Goal: Information Seeking & Learning: Check status

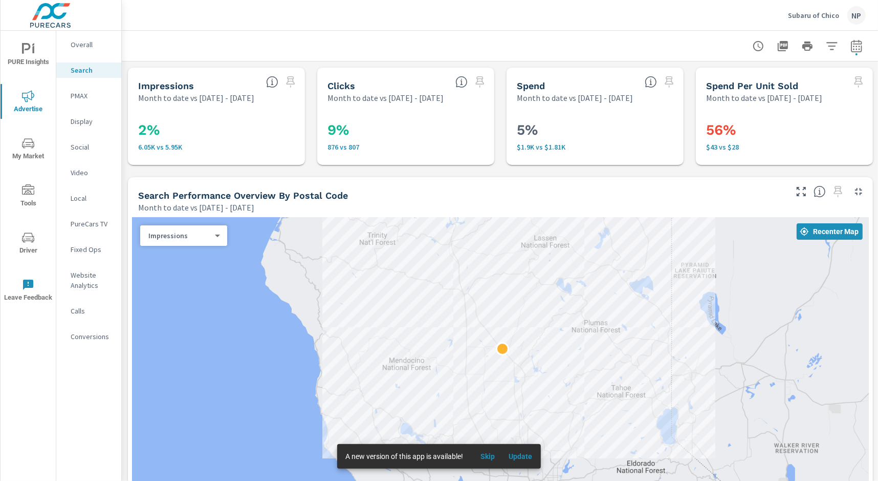
click at [78, 285] on p "Website Analytics" at bounding box center [92, 280] width 42 height 20
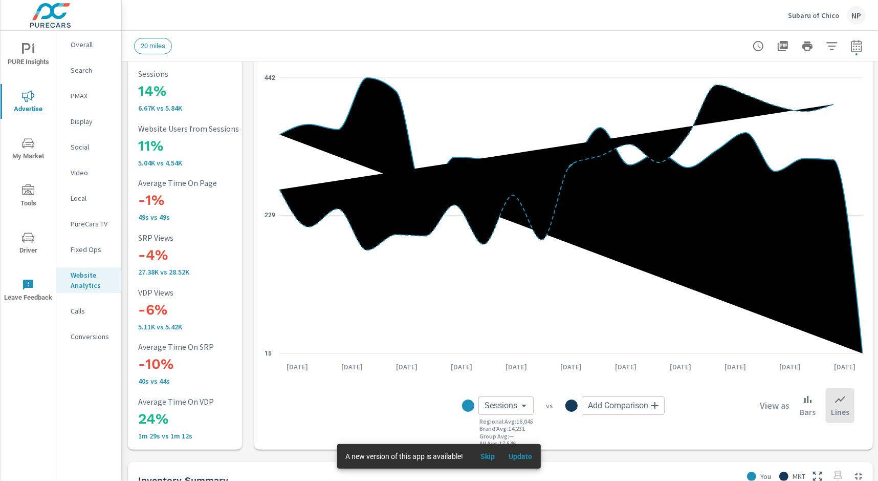
scroll to position [42, 0]
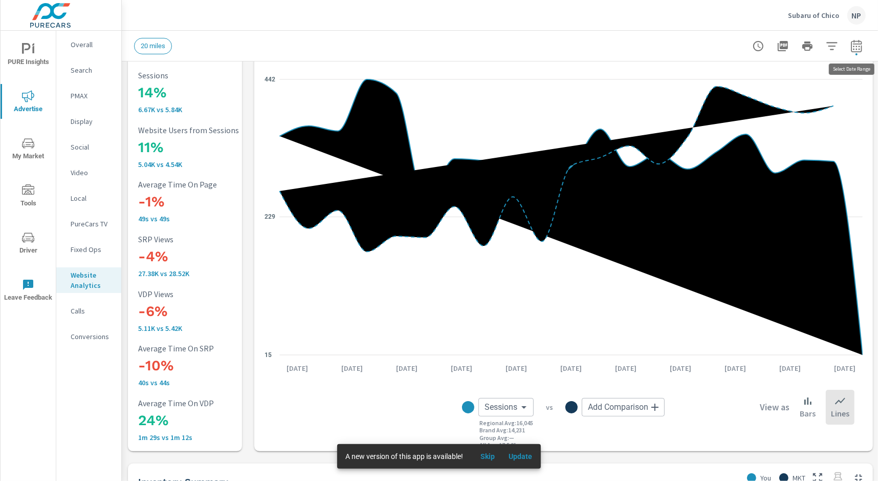
click at [860, 43] on icon "button" at bounding box center [856, 45] width 11 height 12
select select "Month to date"
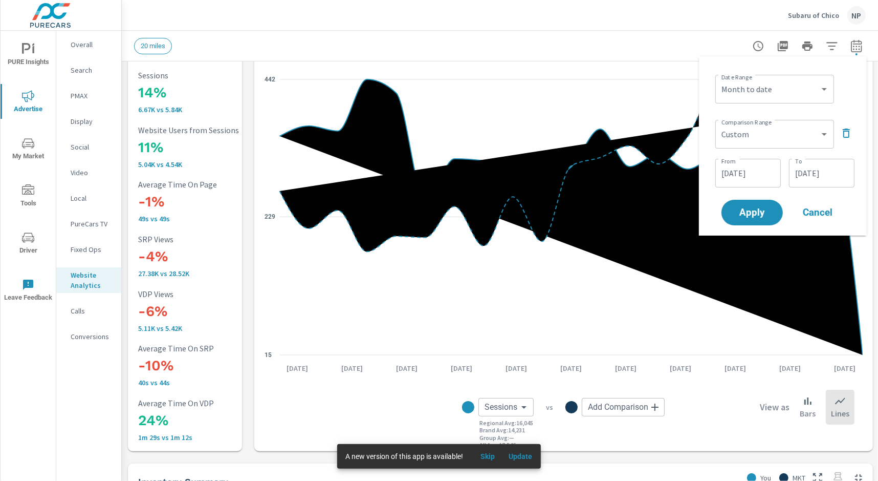
click at [643, 23] on div "Subaru of Chico NP" at bounding box center [500, 15] width 732 height 30
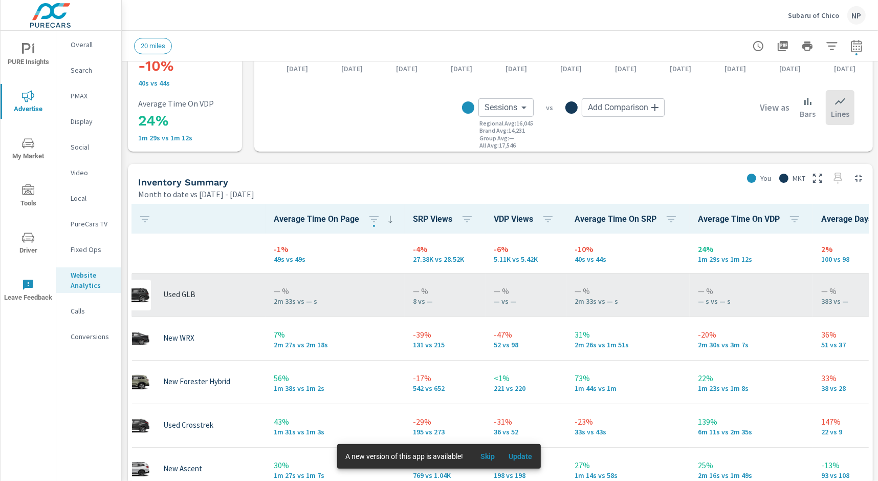
scroll to position [0, 0]
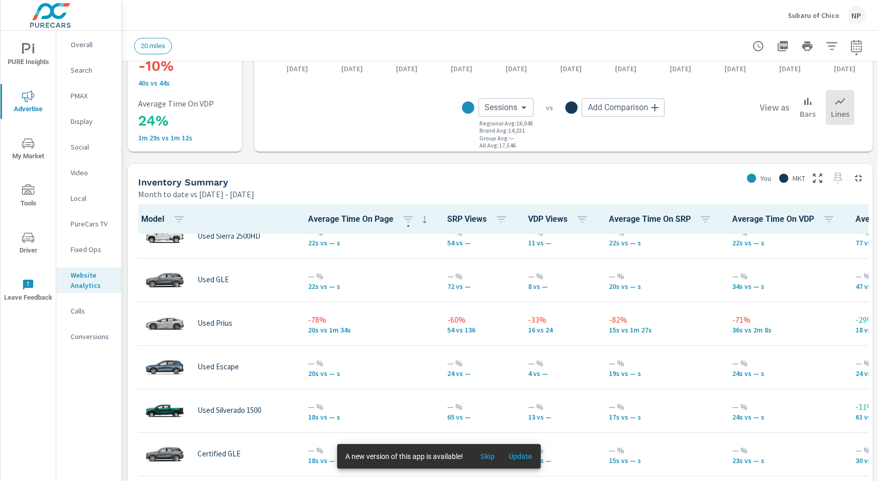
scroll to position [2406, 0]
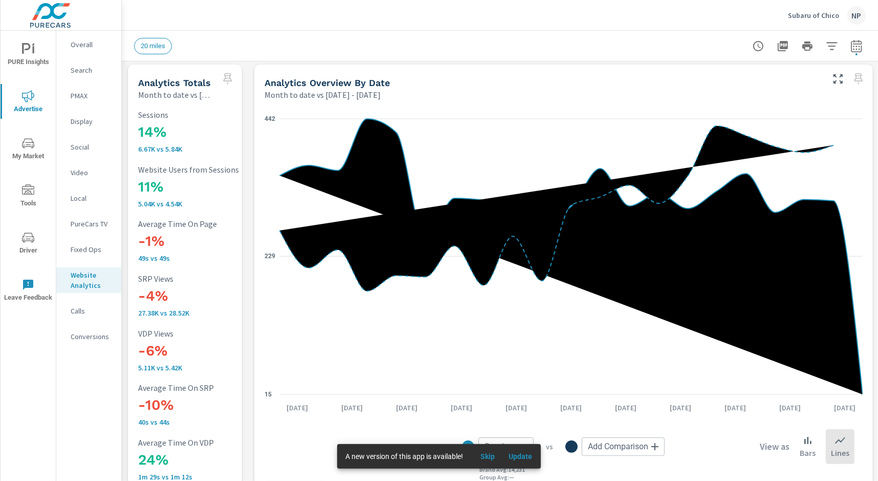
scroll to position [1, 0]
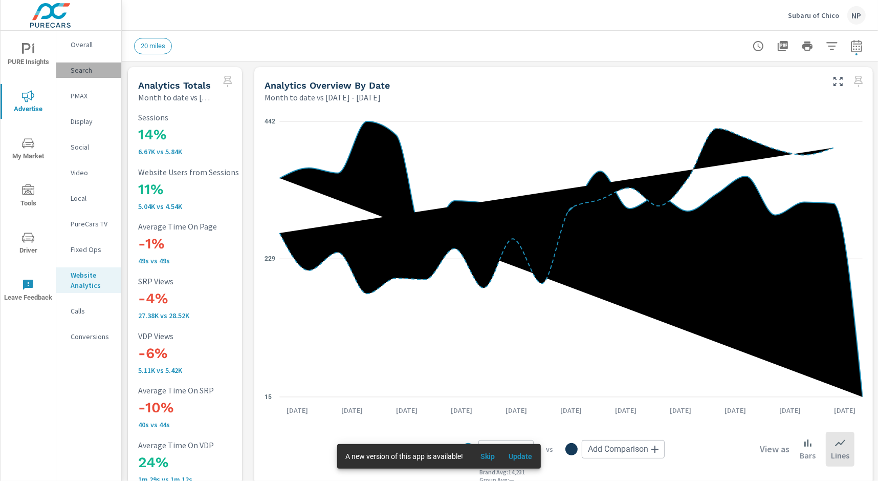
click at [82, 72] on p "Search" at bounding box center [92, 70] width 42 height 10
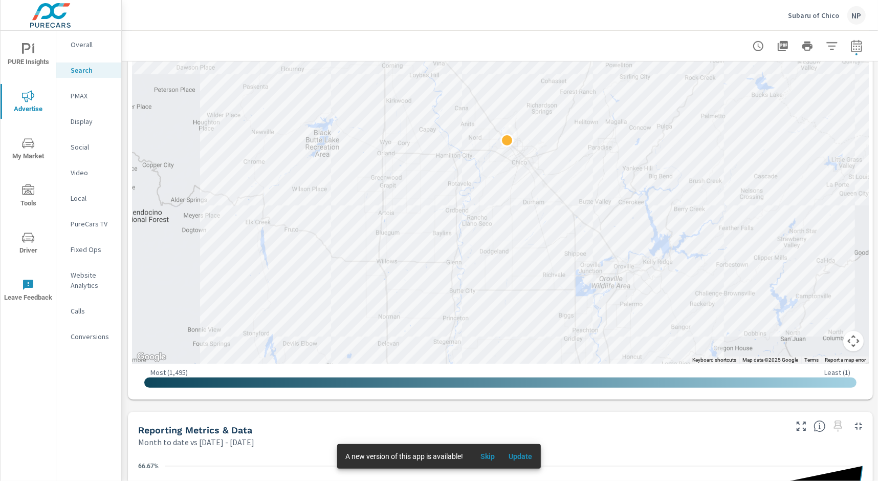
scroll to position [336, 0]
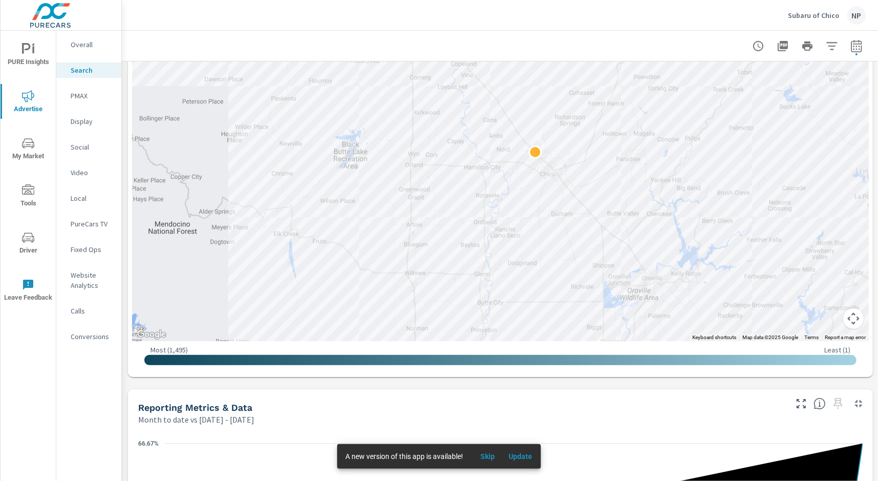
drag, startPoint x: 484, startPoint y: 145, endPoint x: 493, endPoint y: 342, distance: 197.8
click at [493, 342] on div "← Move left → Move right ↑ Move up ↓ Move down + Zoom in - Zoom out Home Jump l…" at bounding box center [500, 126] width 737 height 491
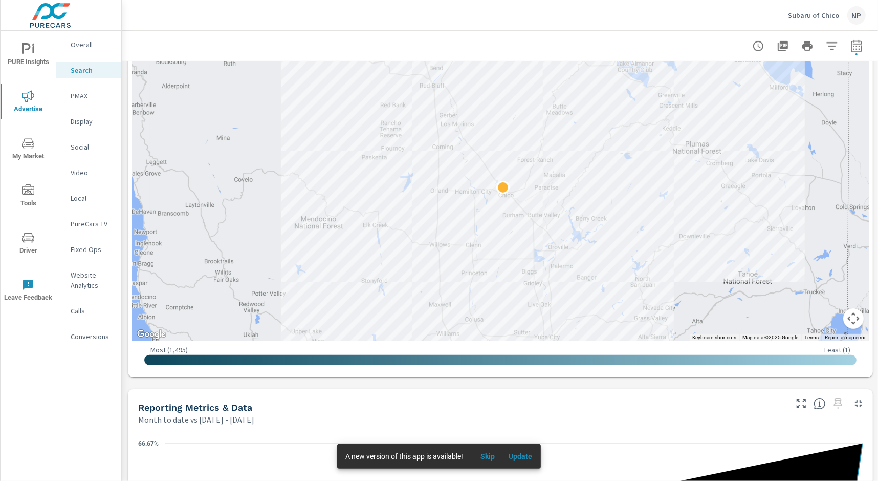
drag, startPoint x: 493, startPoint y: 274, endPoint x: 481, endPoint y: 228, distance: 48.1
click at [481, 228] on div at bounding box center [500, 111] width 737 height 460
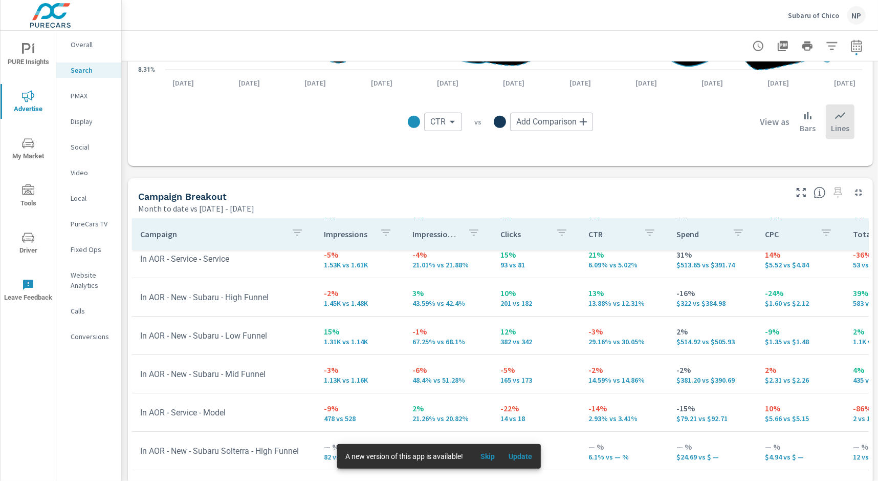
scroll to position [876, 0]
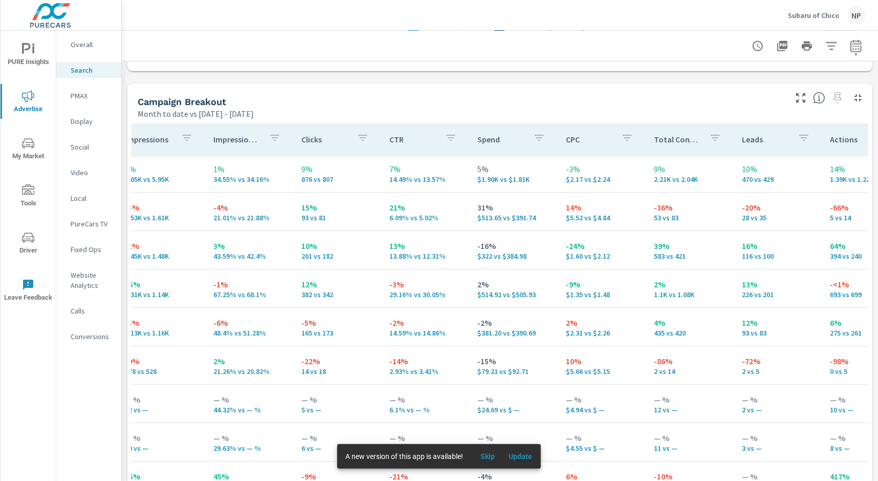
scroll to position [1, 0]
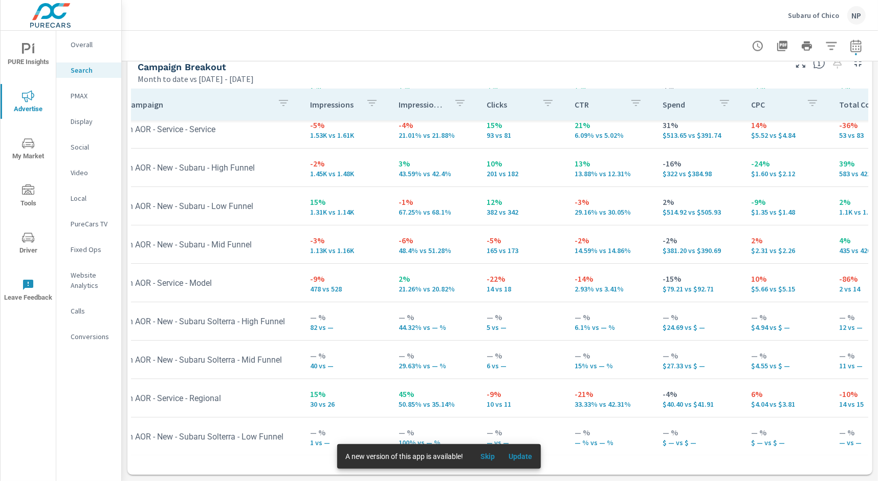
scroll to position [49, 0]
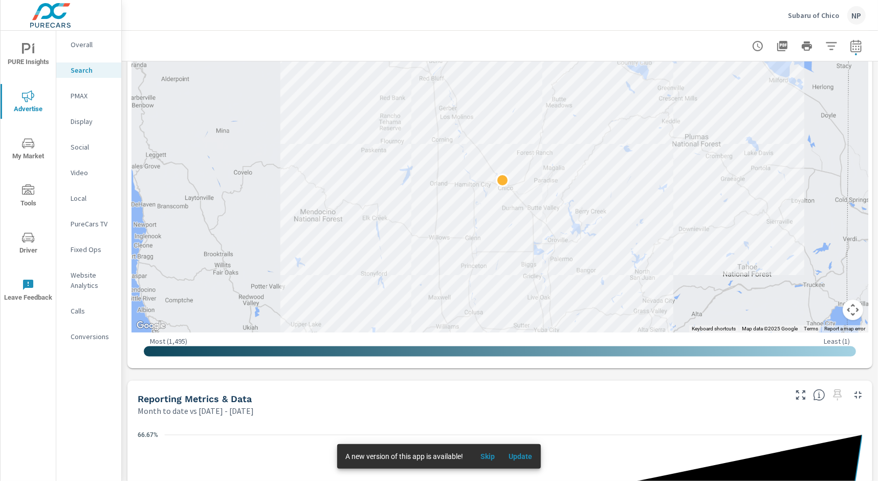
scroll to position [309, 1]
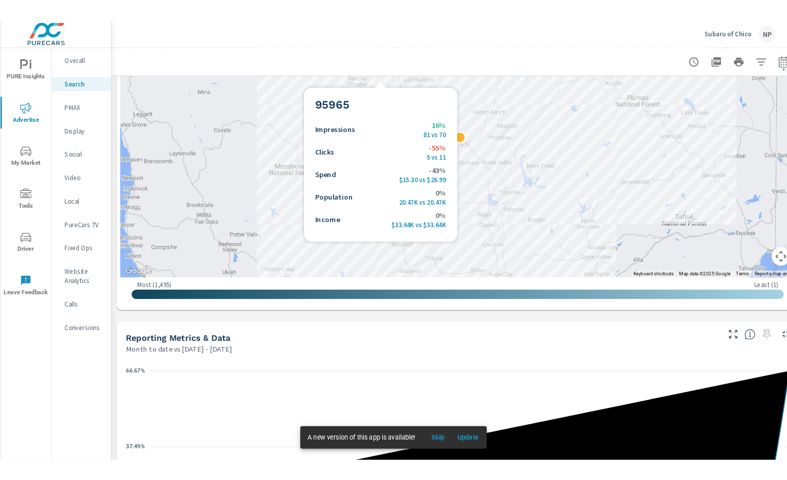
scroll to position [385, 1]
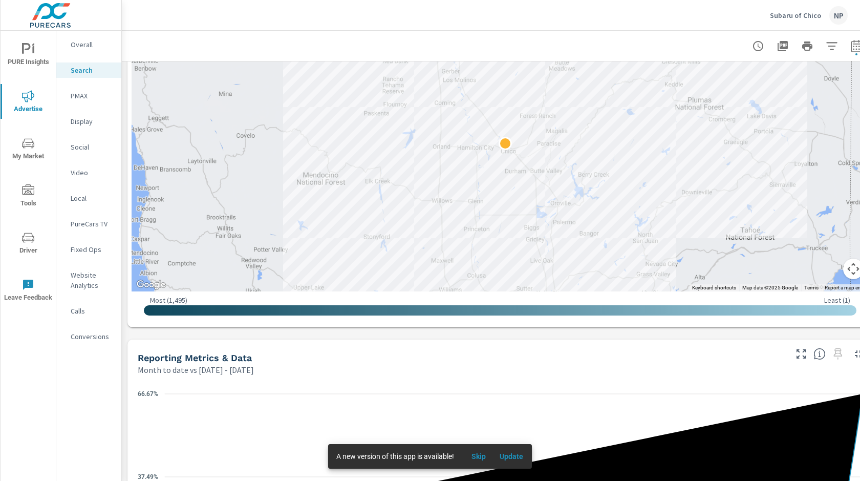
drag, startPoint x: 522, startPoint y: 185, endPoint x: 525, endPoint y: 217, distance: 31.4
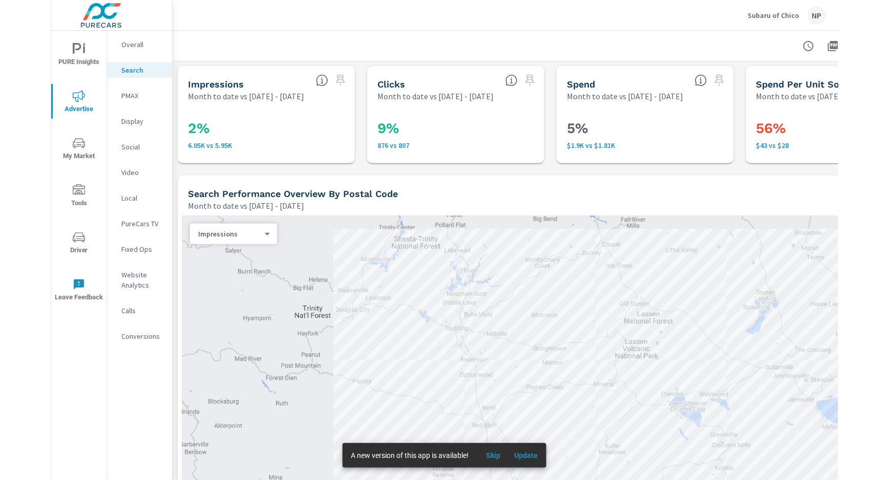
scroll to position [0, 1]
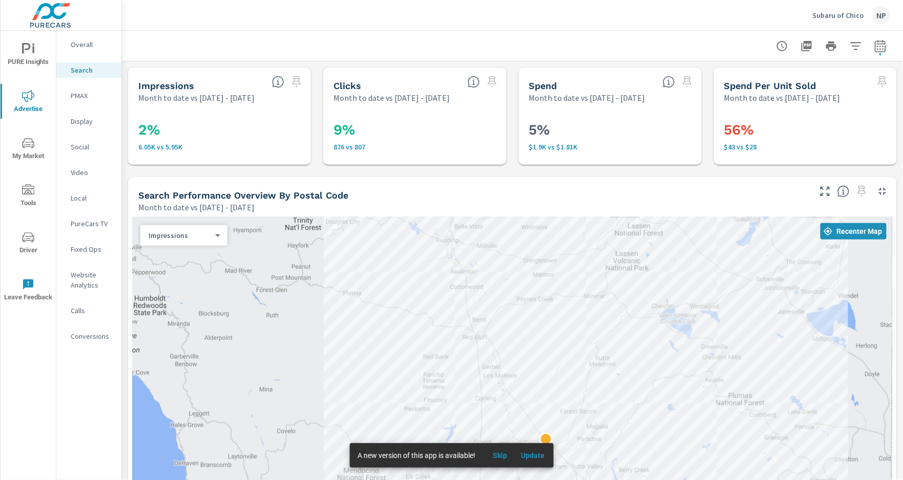
click at [575, 44] on div at bounding box center [512, 46] width 756 height 30
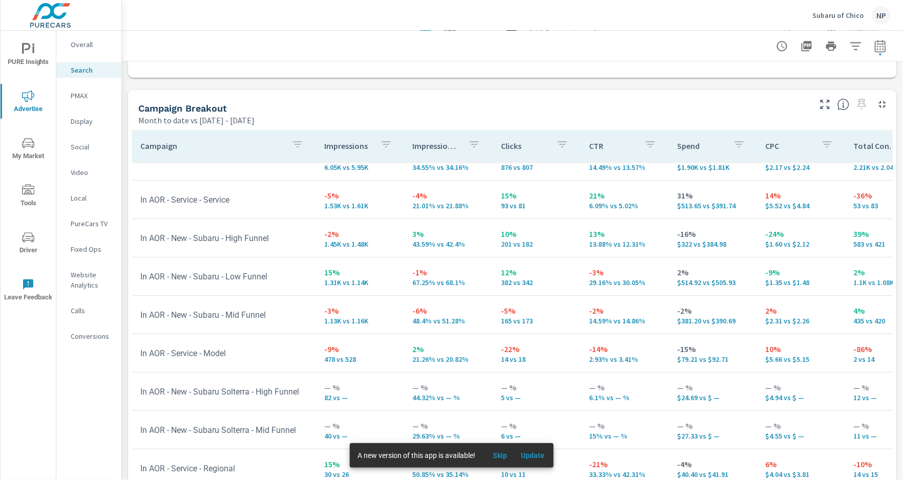
scroll to position [19, 0]
drag, startPoint x: 801, startPoint y: 207, endPoint x: 787, endPoint y: 208, distance: 14.4
click at [787, 208] on p "$5.52 vs $4.84" at bounding box center [801, 206] width 72 height 8
drag, startPoint x: 774, startPoint y: 207, endPoint x: 759, endPoint y: 207, distance: 15.4
click at [765, 207] on p "$5.52 vs $4.84" at bounding box center [801, 206] width 72 height 8
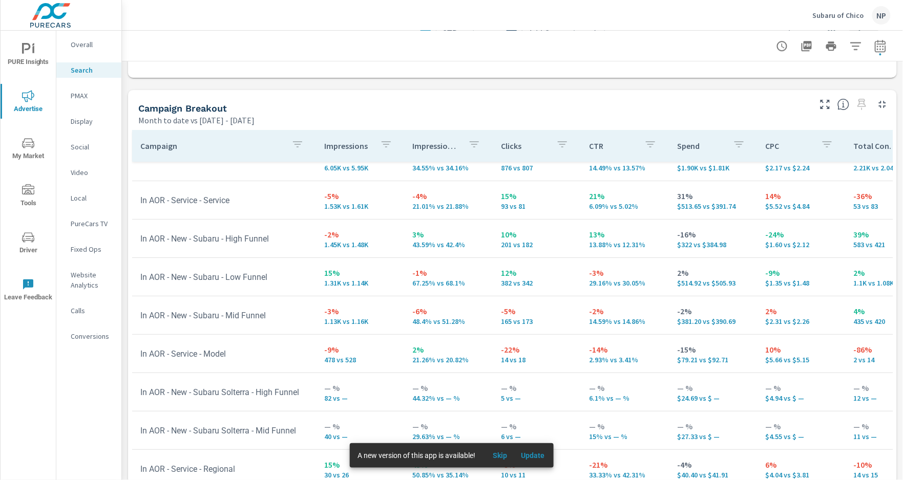
click at [811, 209] on p "$5.52 vs $4.84" at bounding box center [801, 206] width 72 height 8
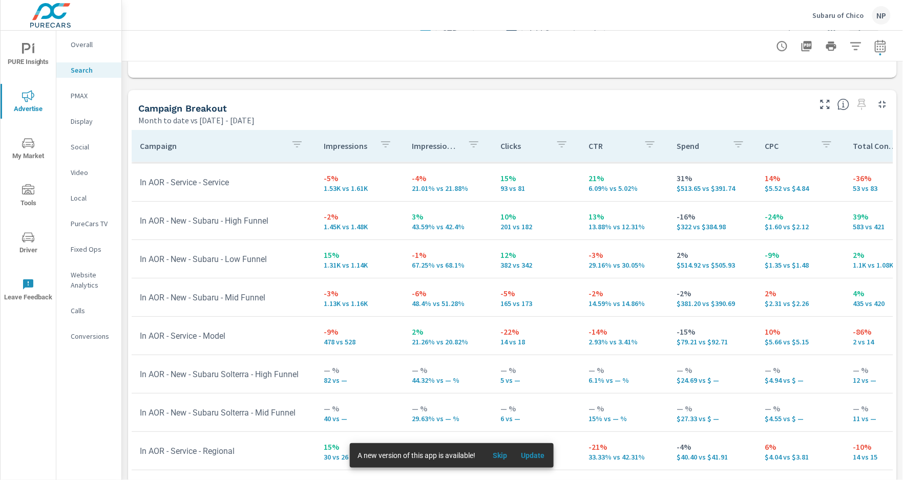
scroll to position [37, 0]
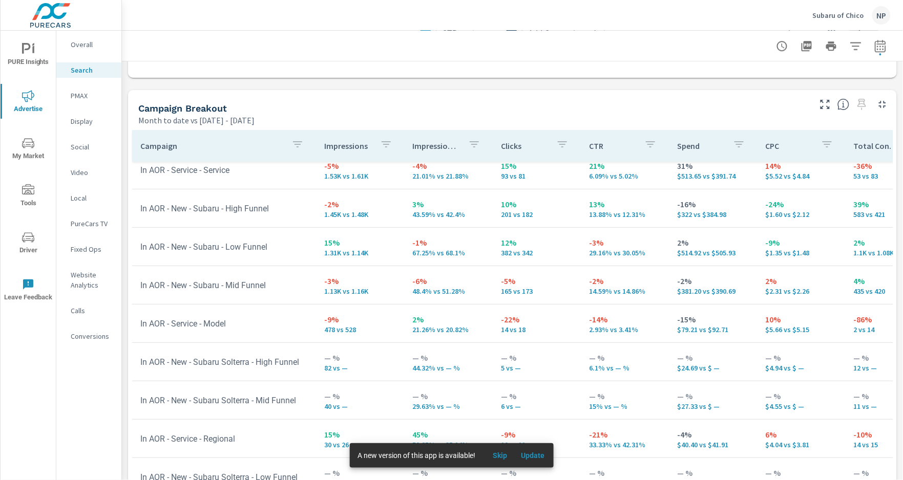
scroll to position [1004, 0]
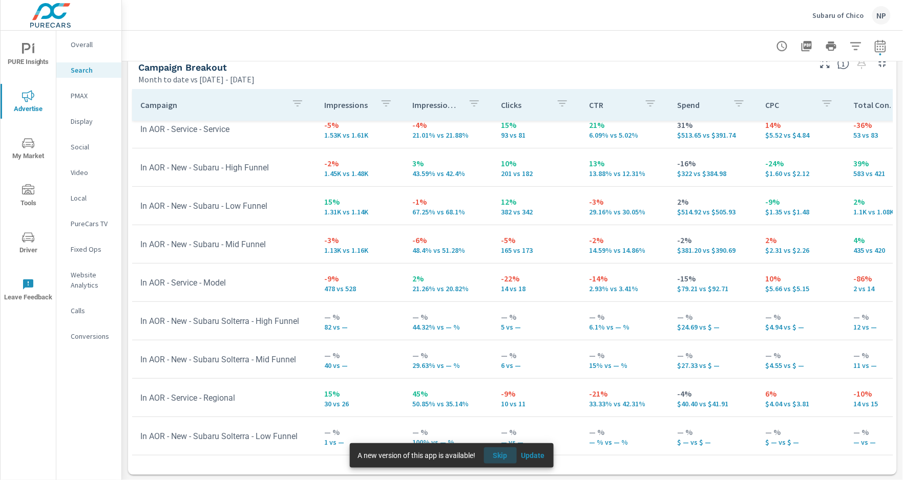
click at [502, 455] on span "Skip" at bounding box center [500, 455] width 25 height 9
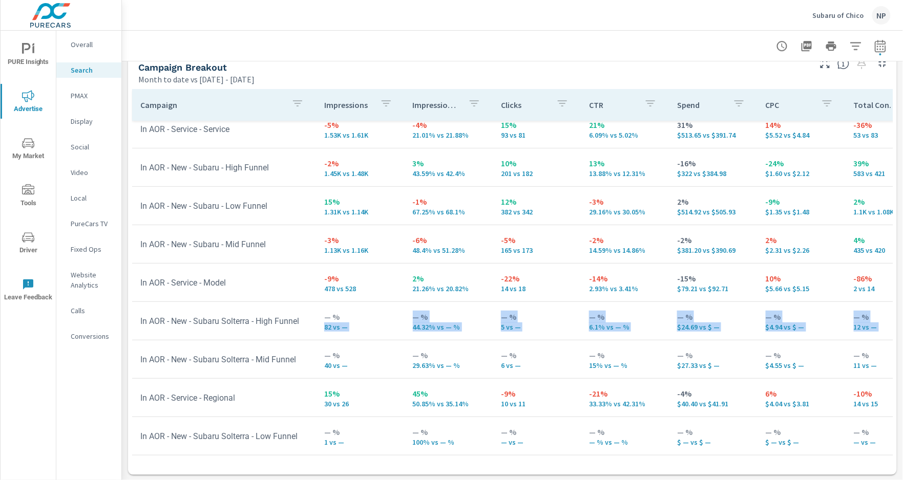
drag, startPoint x: 140, startPoint y: 357, endPoint x: 359, endPoint y: 318, distance: 223.0
click at [359, 318] on tbody "2% 6.05K vs 5.95K 1% 34.55% vs 34.16% 9% 876 vs 807 7% 14.49% vs 13.57% 5% $1.9…" at bounding box center [797, 264] width 1331 height 384
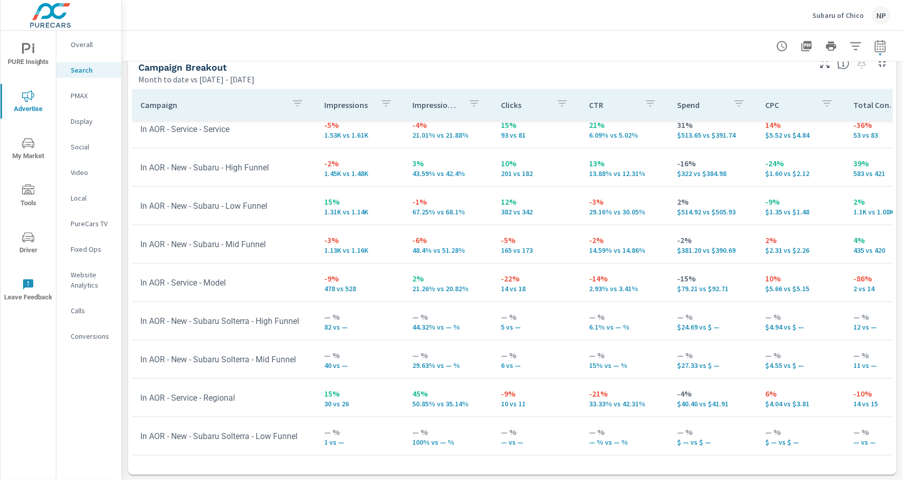
click at [304, 323] on td "In AOR - New - Subaru Solterra - High Funnel" at bounding box center [224, 321] width 184 height 26
drag, startPoint x: 341, startPoint y: 442, endPoint x: 140, endPoint y: 429, distance: 201.6
click at [140, 429] on tr "In AOR - New - Subaru Solterra - Low Funnel — % 1 vs — — % 100% vs — % — % — vs…" at bounding box center [797, 436] width 1331 height 38
click at [589, 354] on p "— %" at bounding box center [625, 355] width 72 height 12
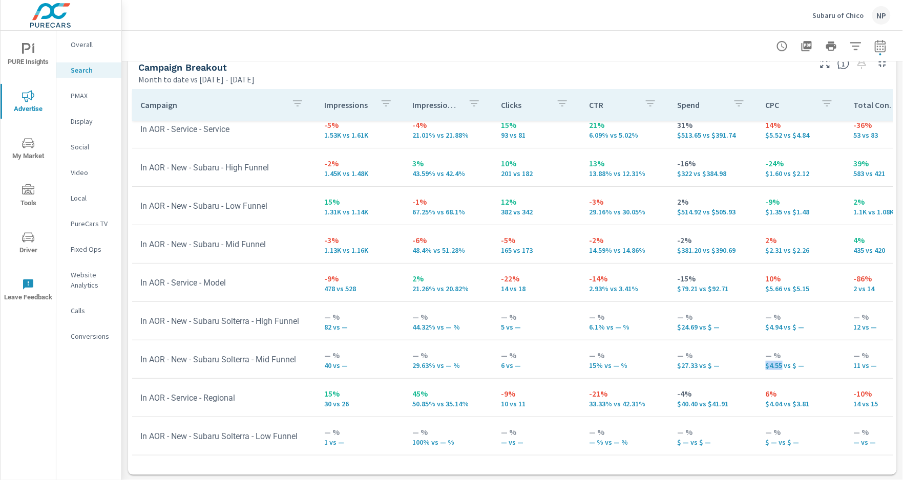
drag, startPoint x: 774, startPoint y: 365, endPoint x: 754, endPoint y: 365, distance: 19.5
click at [757, 365] on td "— % $4.55 vs $ —" at bounding box center [801, 359] width 88 height 37
drag, startPoint x: 773, startPoint y: 328, endPoint x: 755, endPoint y: 328, distance: 18.4
click at [757, 328] on td "— % $4.94 vs $ —" at bounding box center [801, 321] width 88 height 37
click at [745, 332] on td "— % $24.69 vs $ —" at bounding box center [713, 321] width 88 height 37
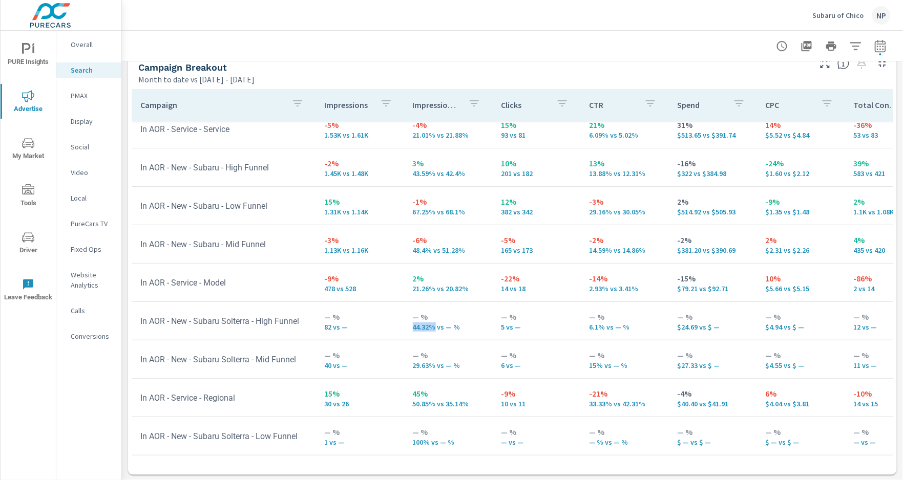
drag, startPoint x: 409, startPoint y: 326, endPoint x: 430, endPoint y: 327, distance: 20.5
click at [430, 327] on p "44.32% vs — %" at bounding box center [449, 327] width 72 height 8
drag, startPoint x: 426, startPoint y: 364, endPoint x: 404, endPoint y: 365, distance: 22.5
click at [404, 365] on td "— % 29.63% vs — %" at bounding box center [448, 359] width 88 height 37
drag, startPoint x: 756, startPoint y: 365, endPoint x: 776, endPoint y: 347, distance: 27.2
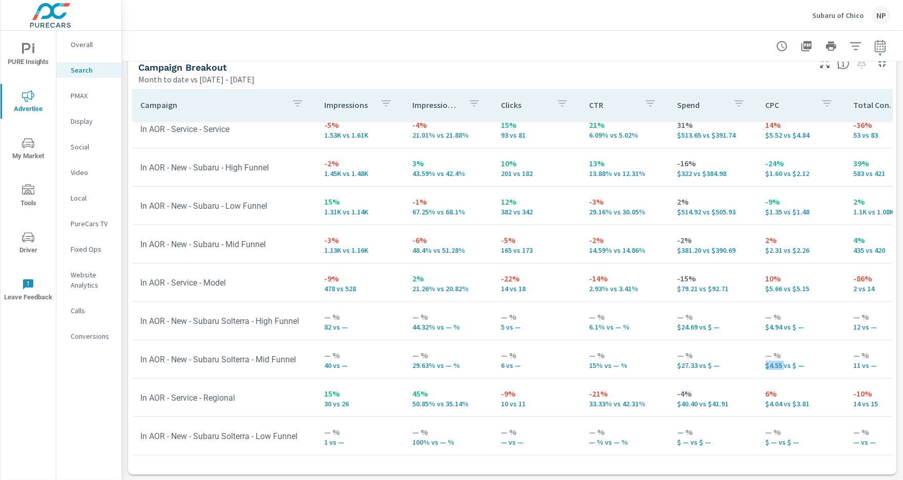
click at [775, 365] on td "— % $4.55 vs $ —" at bounding box center [801, 359] width 88 height 37
drag, startPoint x: 775, startPoint y: 328, endPoint x: 755, endPoint y: 328, distance: 20.0
click at [757, 328] on td "— % $4.94 vs $ —" at bounding box center [801, 321] width 88 height 37
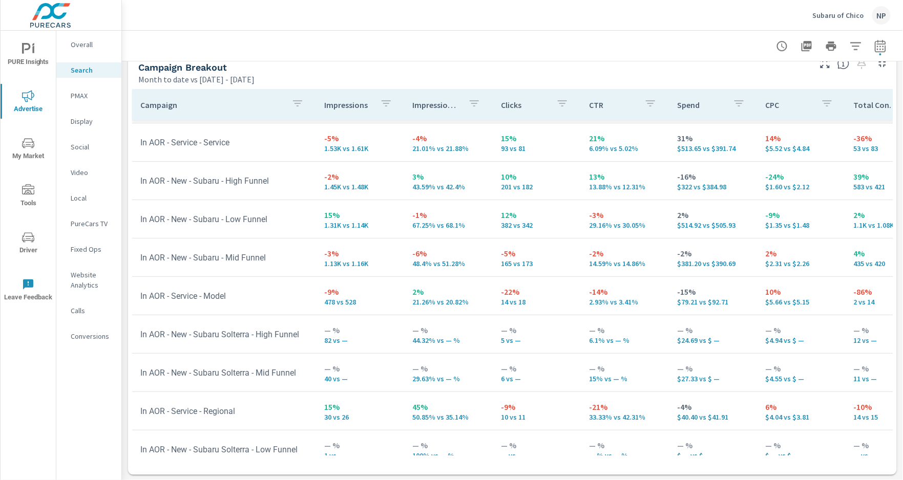
click at [743, 321] on td "— % $24.69 vs $ —" at bounding box center [713, 334] width 88 height 37
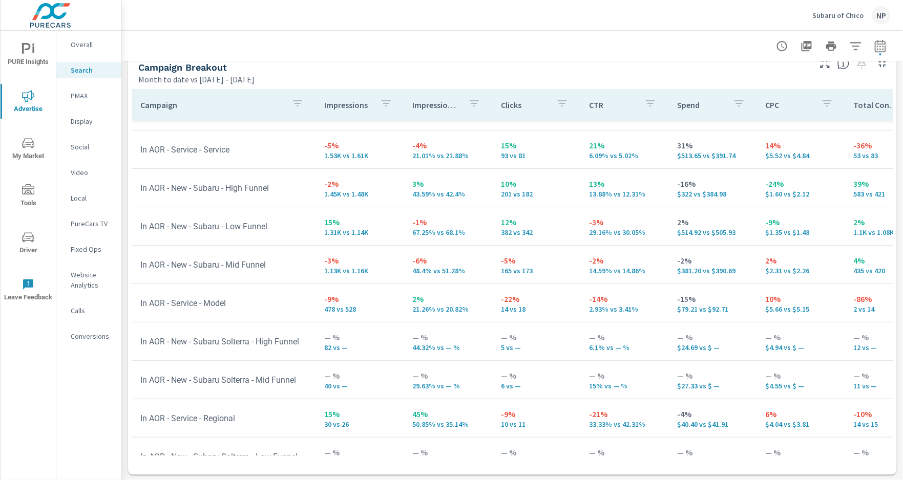
scroll to position [22, 0]
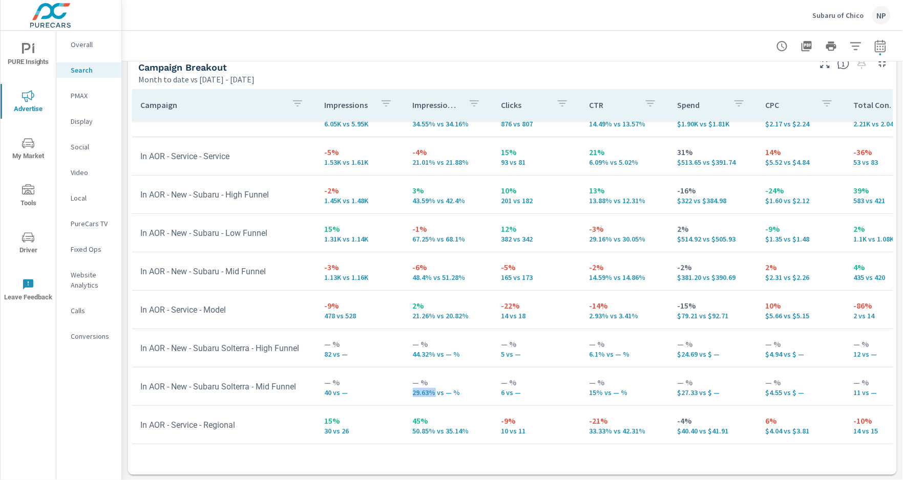
drag, startPoint x: 409, startPoint y: 393, endPoint x: 429, endPoint y: 391, distance: 20.5
click at [429, 391] on p "29.63% vs — %" at bounding box center [449, 393] width 72 height 8
drag, startPoint x: 430, startPoint y: 354, endPoint x: 406, endPoint y: 352, distance: 23.6
click at [406, 352] on td "— % 44.32% vs — %" at bounding box center [448, 348] width 88 height 37
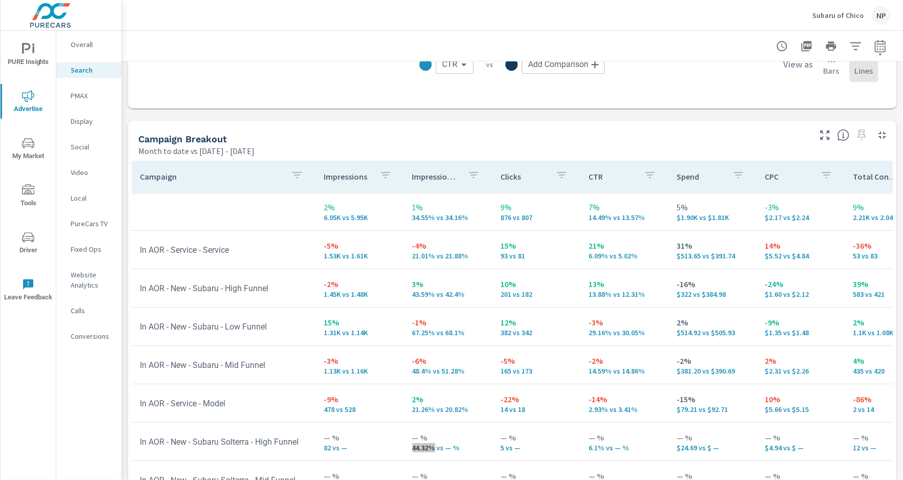
scroll to position [0, 0]
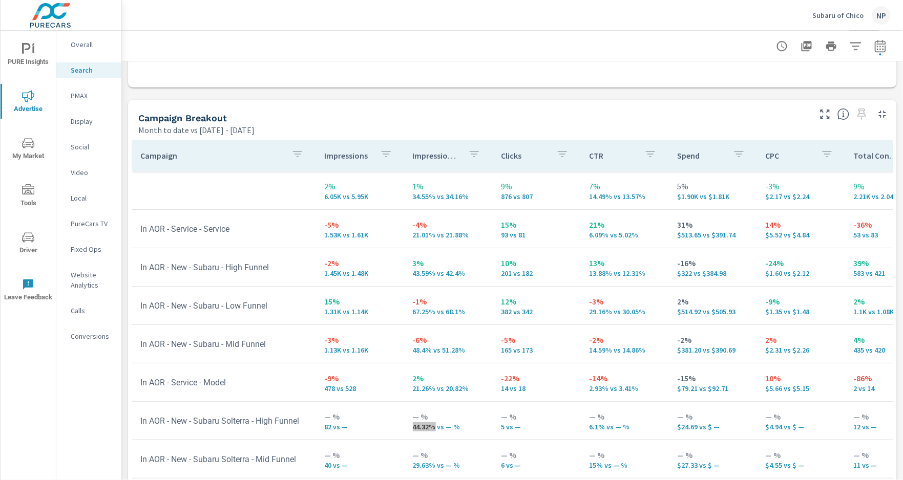
scroll to position [965, 0]
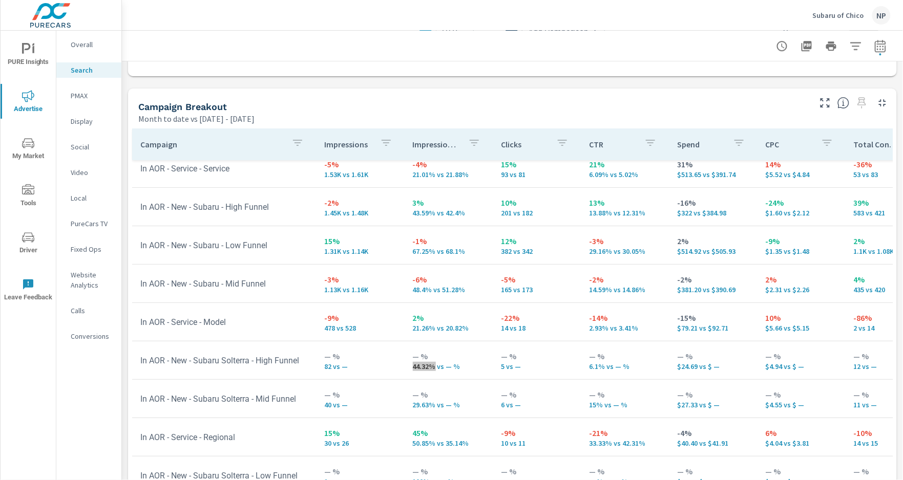
scroll to position [971, 0]
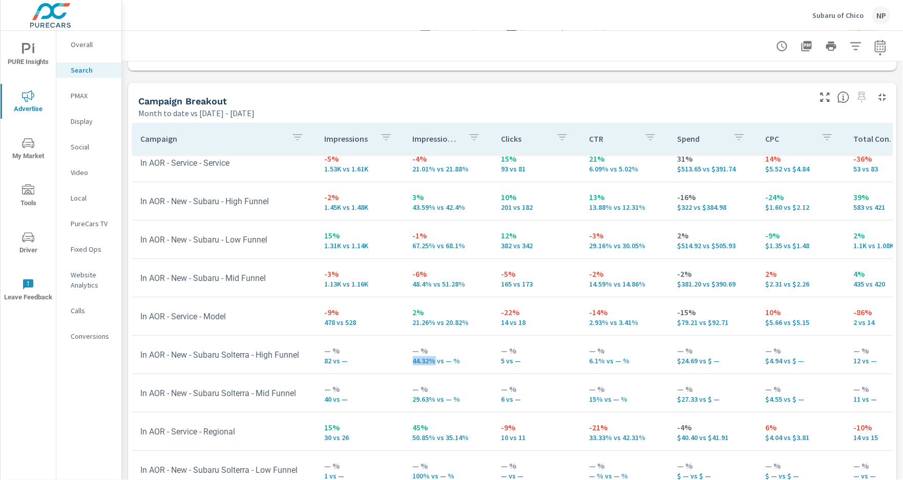
click at [80, 95] on p "PMAX" at bounding box center [92, 96] width 42 height 10
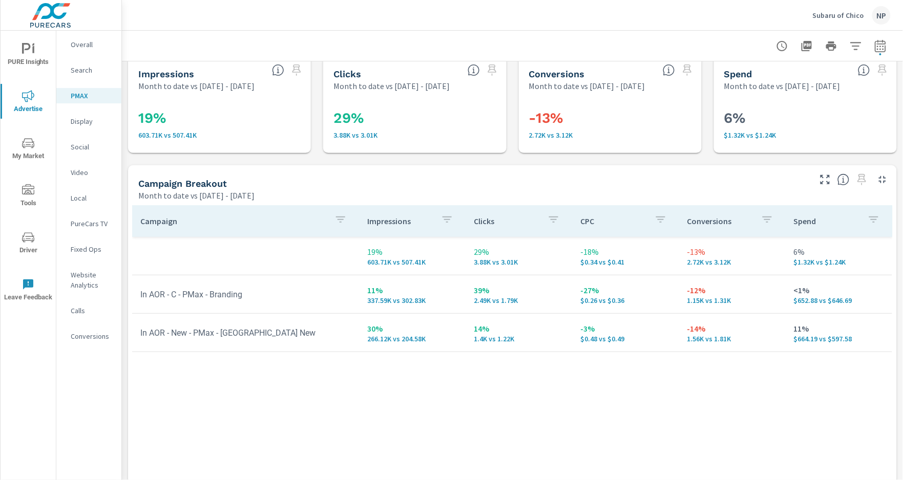
scroll to position [13, 0]
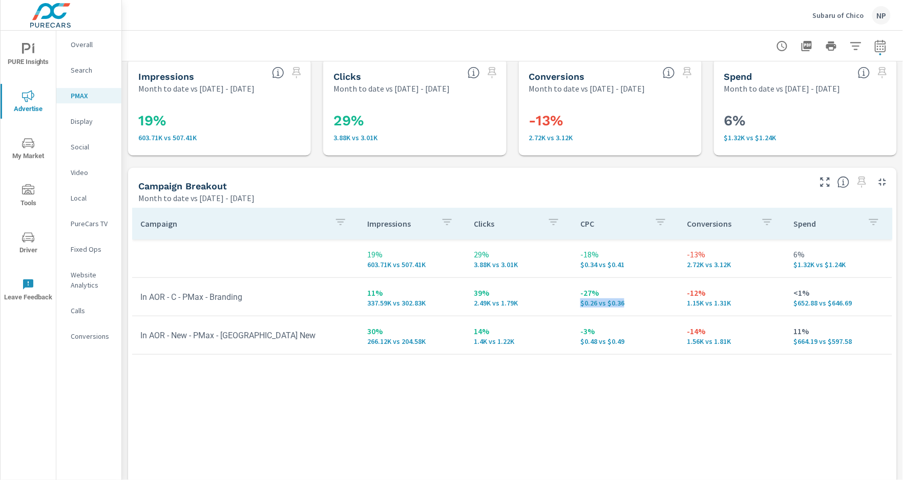
drag, startPoint x: 626, startPoint y: 299, endPoint x: 577, endPoint y: 301, distance: 48.1
click at [577, 301] on td "-27% $0.26 vs $0.36" at bounding box center [625, 296] width 106 height 37
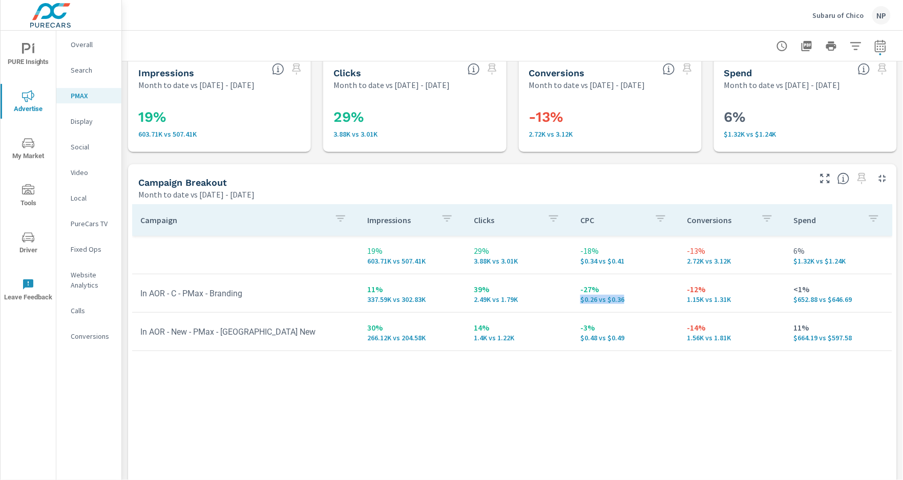
click at [599, 301] on p "$0.26 vs $0.36" at bounding box center [625, 299] width 90 height 8
drag, startPoint x: 598, startPoint y: 300, endPoint x: 571, endPoint y: 299, distance: 27.7
click at [571, 299] on tr "In AOR - C - PMax - Branding 11% 337.59K vs 302.83K 39% 2.49K vs 1.79K -27% $0.…" at bounding box center [512, 293] width 760 height 38
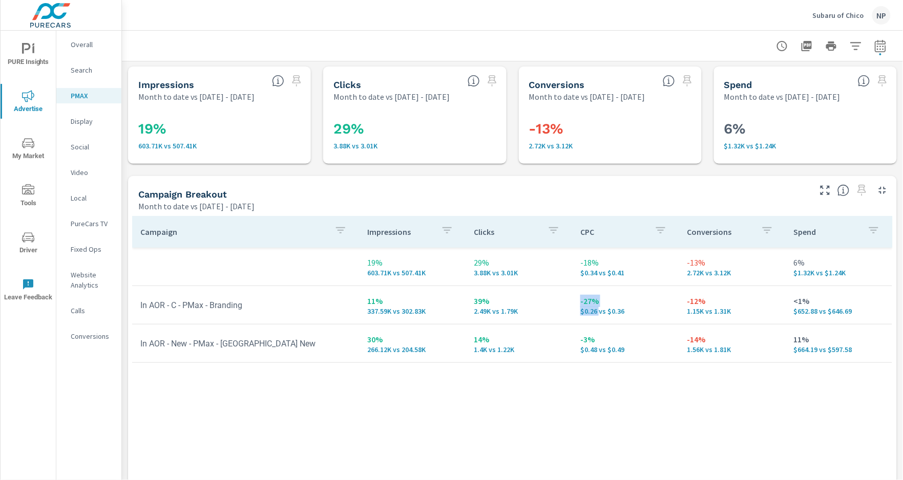
scroll to position [1, 0]
click at [631, 302] on p "-27%" at bounding box center [625, 301] width 90 height 12
click at [85, 144] on p "Social" at bounding box center [92, 147] width 42 height 10
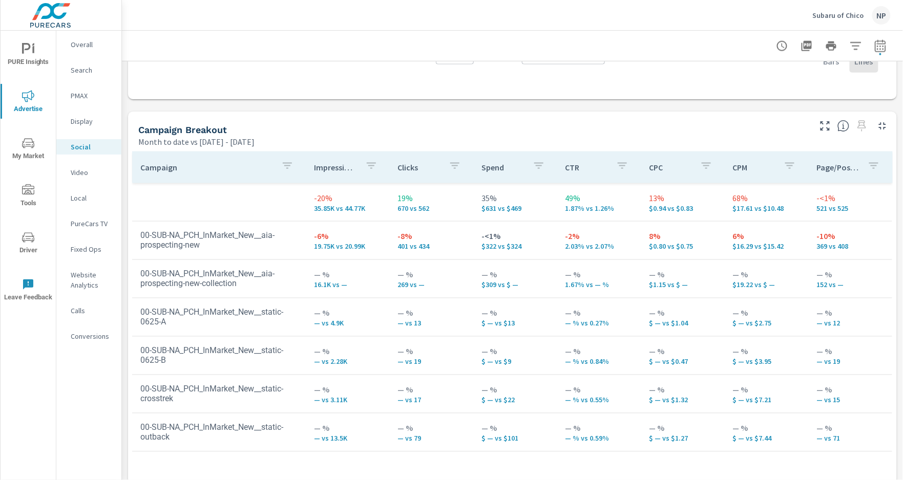
scroll to position [399, 0]
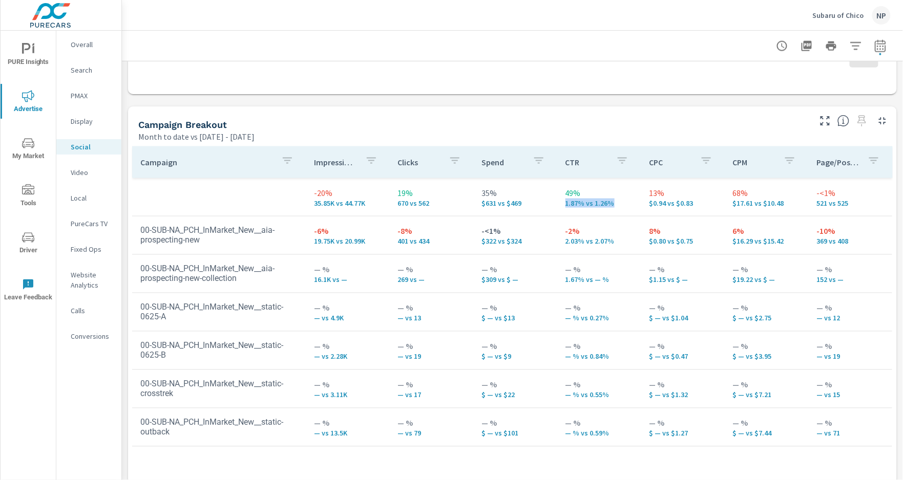
drag, startPoint x: 616, startPoint y: 204, endPoint x: 562, endPoint y: 205, distance: 53.8
click at [562, 205] on td "49% 1.87% vs 1.26%" at bounding box center [599, 197] width 84 height 37
click at [565, 206] on p "1.87% vs 1.26%" at bounding box center [599, 203] width 68 height 8
drag, startPoint x: 564, startPoint y: 204, endPoint x: 583, endPoint y: 205, distance: 18.5
click at [583, 205] on td "49% 1.87% vs 1.26%" at bounding box center [599, 197] width 84 height 37
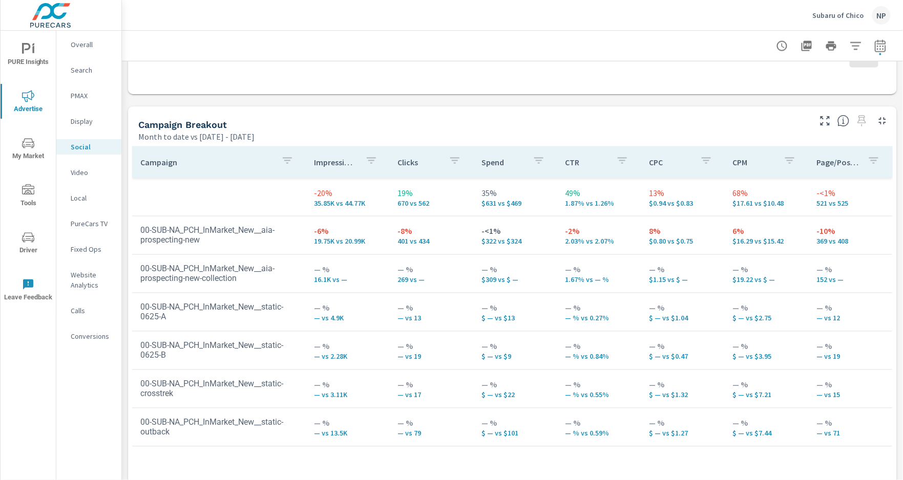
click at [619, 205] on p "1.87% vs 1.26%" at bounding box center [599, 203] width 68 height 8
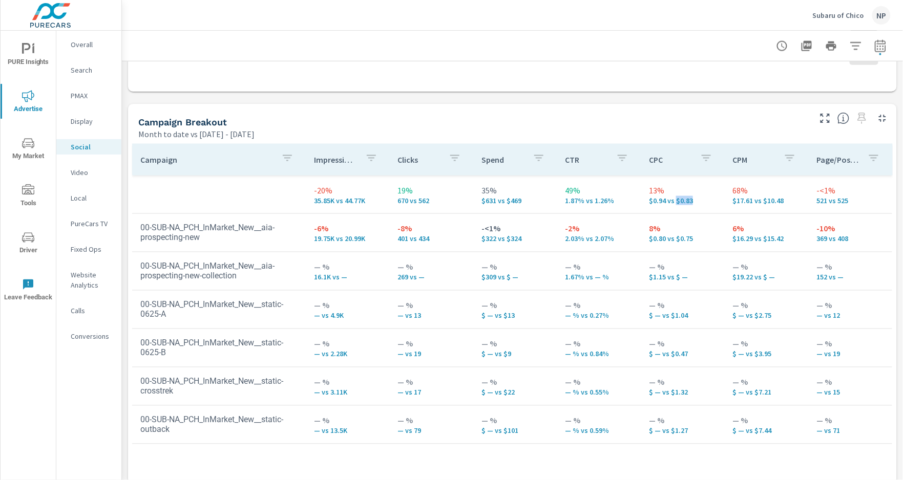
drag, startPoint x: 694, startPoint y: 202, endPoint x: 676, endPoint y: 202, distance: 17.4
click at [676, 202] on p "$0.94 vs $0.83" at bounding box center [683, 201] width 68 height 8
drag, startPoint x: 664, startPoint y: 201, endPoint x: 649, endPoint y: 201, distance: 14.9
click at [649, 201] on p "$0.94 vs $0.83" at bounding box center [683, 201] width 68 height 8
click at [642, 202] on td "13% $0.94 vs $0.83" at bounding box center [682, 194] width 84 height 37
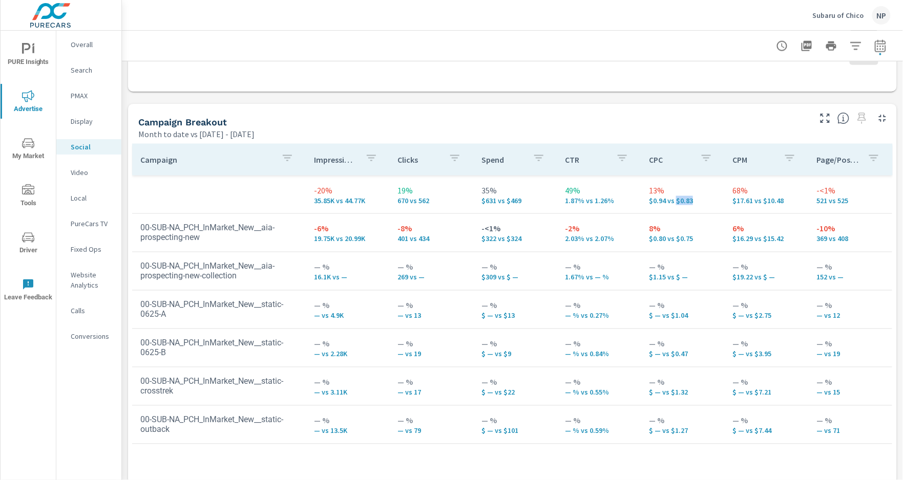
drag, startPoint x: 693, startPoint y: 202, endPoint x: 676, endPoint y: 201, distance: 16.9
click at [676, 201] on p "$0.94 vs $0.83" at bounding box center [683, 201] width 68 height 8
click at [702, 204] on p "$0.94 vs $0.83" at bounding box center [683, 201] width 68 height 8
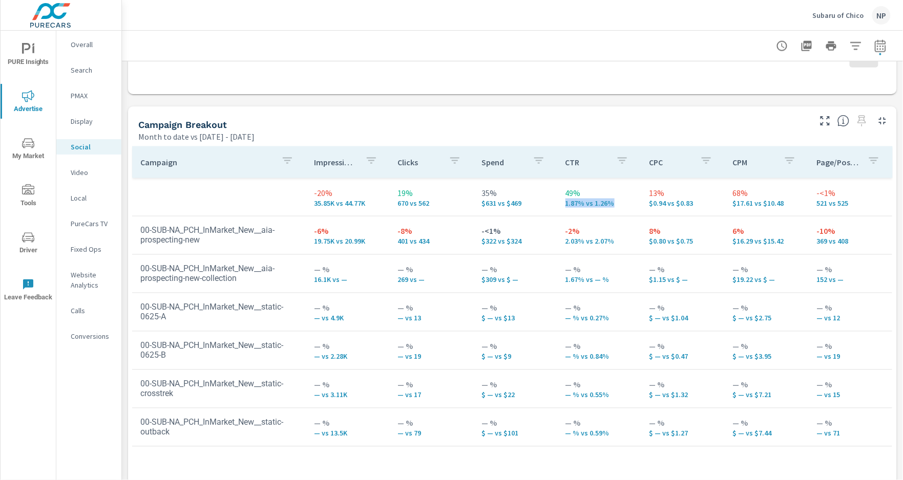
drag, startPoint x: 619, startPoint y: 205, endPoint x: 558, endPoint y: 201, distance: 61.1
click at [558, 201] on td "49% 1.87% vs 1.26%" at bounding box center [599, 197] width 84 height 37
click at [586, 199] on p "1.87% vs 1.26%" at bounding box center [599, 203] width 68 height 8
drag, startPoint x: 425, startPoint y: 202, endPoint x: 392, endPoint y: 195, distance: 34.5
click at [392, 195] on td "19% 670 vs 562" at bounding box center [432, 197] width 84 height 37
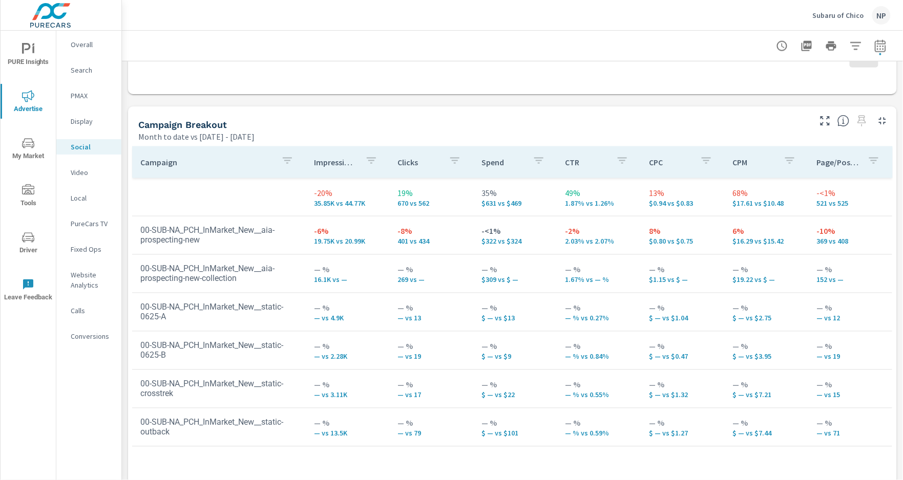
click at [619, 206] on p "1.87% vs 1.26%" at bounding box center [599, 203] width 68 height 8
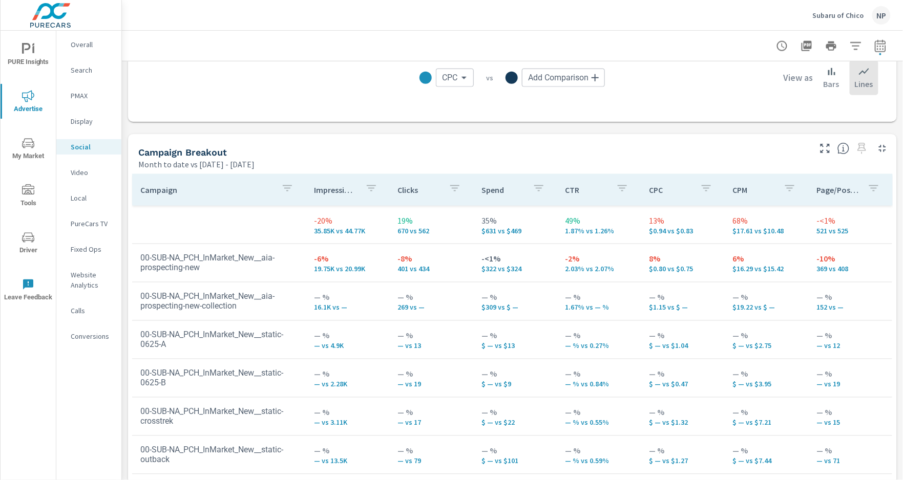
scroll to position [373, 0]
click at [75, 334] on p "Conversions" at bounding box center [92, 336] width 42 height 10
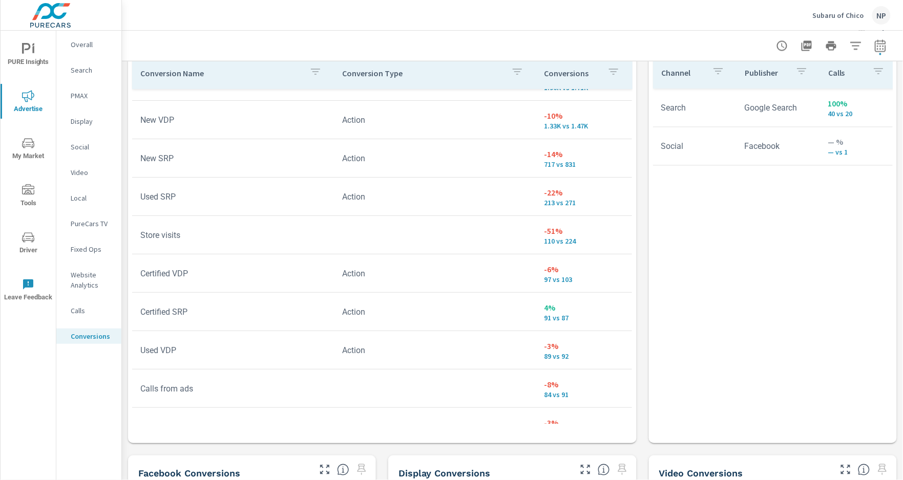
scroll to position [27, 0]
drag, startPoint x: 141, startPoint y: 234, endPoint x: 587, endPoint y: 240, distance: 445.9
click at [587, 240] on tr "Store visits -51% 110 vs 224" at bounding box center [382, 235] width 500 height 38
click at [583, 241] on p "110 vs 224" at bounding box center [583, 241] width 79 height 8
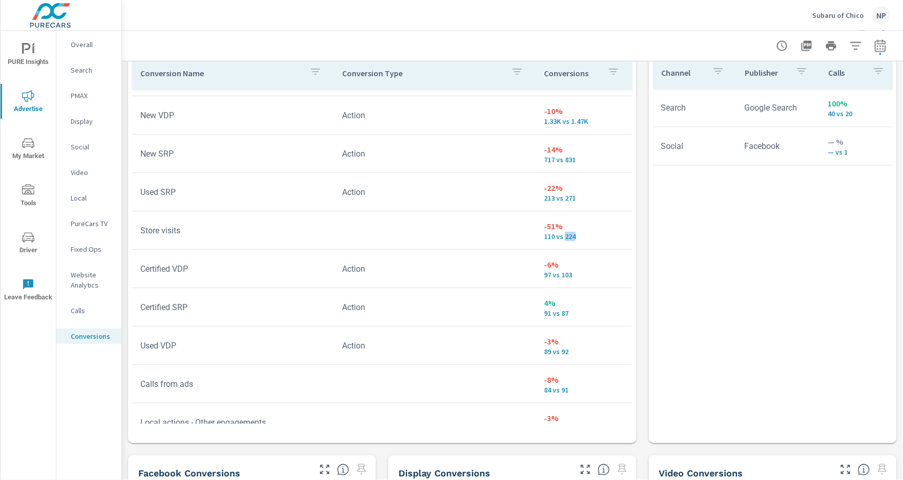
drag, startPoint x: 576, startPoint y: 237, endPoint x: 565, endPoint y: 236, distance: 11.3
click at [565, 236] on p "110 vs 224" at bounding box center [583, 236] width 79 height 8
click at [609, 236] on p "110 vs 224" at bounding box center [583, 236] width 79 height 8
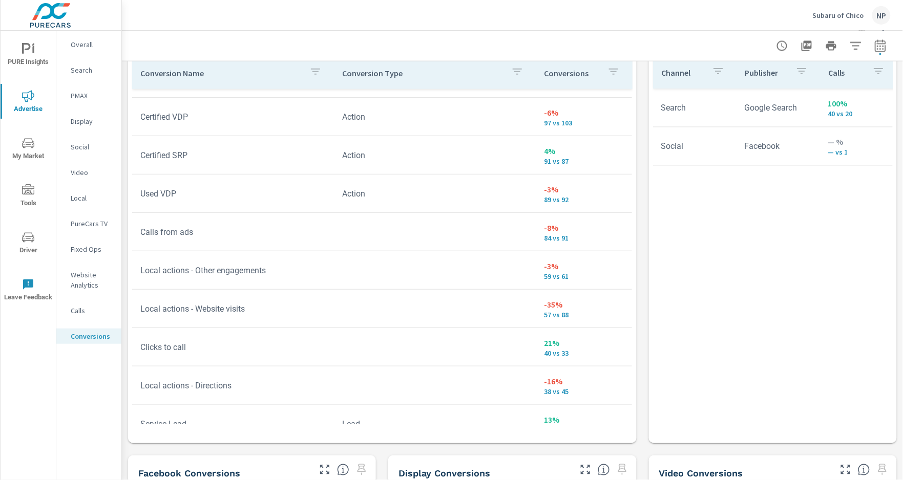
scroll to position [186, 0]
drag, startPoint x: 138, startPoint y: 227, endPoint x: 574, endPoint y: 235, distance: 436.3
click at [574, 235] on tr "Calls from ads -8% 84 vs 91" at bounding box center [382, 229] width 500 height 38
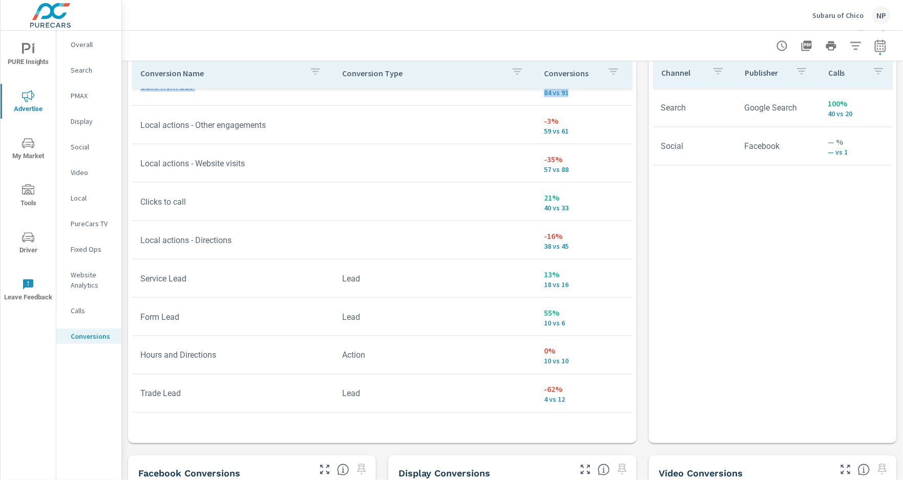
scroll to position [332, 0]
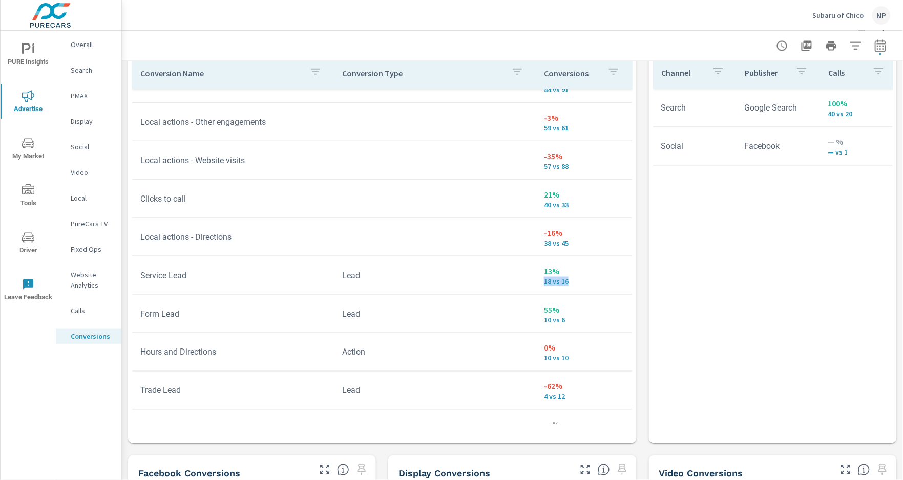
drag, startPoint x: 569, startPoint y: 281, endPoint x: 540, endPoint y: 282, distance: 29.2
click at [540, 282] on td "13% 18 vs 16" at bounding box center [583, 275] width 96 height 37
drag, startPoint x: 569, startPoint y: 321, endPoint x: 535, endPoint y: 320, distance: 33.8
click at [535, 320] on td "55% 10 vs 6" at bounding box center [583, 313] width 96 height 37
drag, startPoint x: 572, startPoint y: 281, endPoint x: 570, endPoint y: 307, distance: 26.2
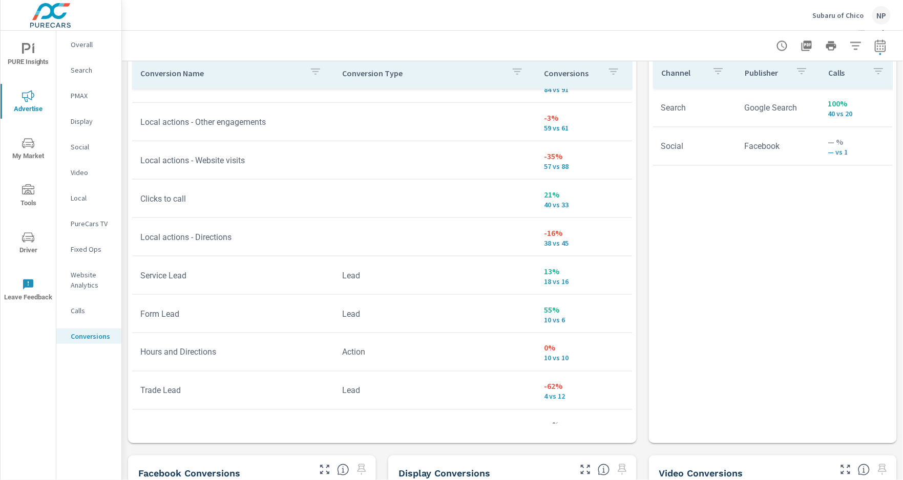
click at [572, 282] on p "18 vs 16" at bounding box center [583, 281] width 79 height 8
drag, startPoint x: 563, startPoint y: 318, endPoint x: 533, endPoint y: 319, distance: 29.2
click at [533, 319] on tr "Form Lead Lead 55% 10 vs 6" at bounding box center [382, 314] width 500 height 38
click at [597, 312] on p "55%" at bounding box center [583, 310] width 79 height 12
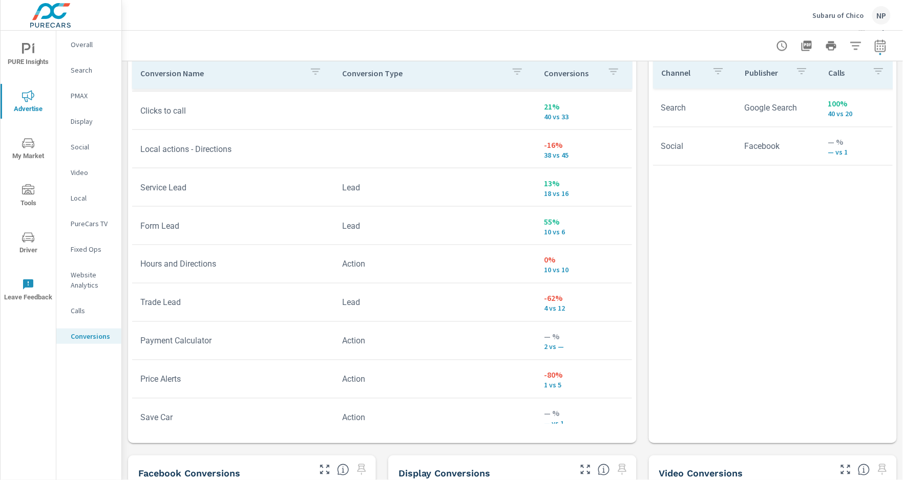
scroll to position [433, 0]
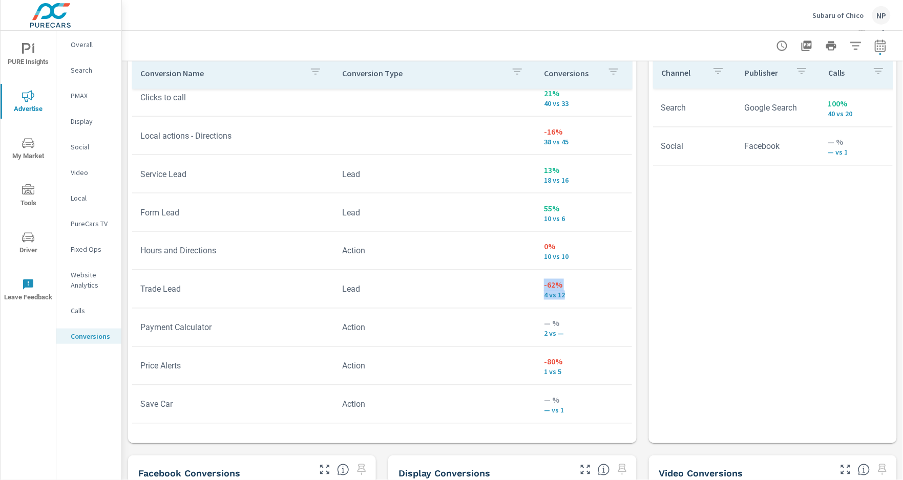
drag, startPoint x: 569, startPoint y: 294, endPoint x: 542, endPoint y: 289, distance: 27.7
click at [542, 289] on td "-62% 4 vs 12" at bounding box center [583, 289] width 96 height 37
click at [591, 296] on p "4 vs 12" at bounding box center [583, 295] width 79 height 8
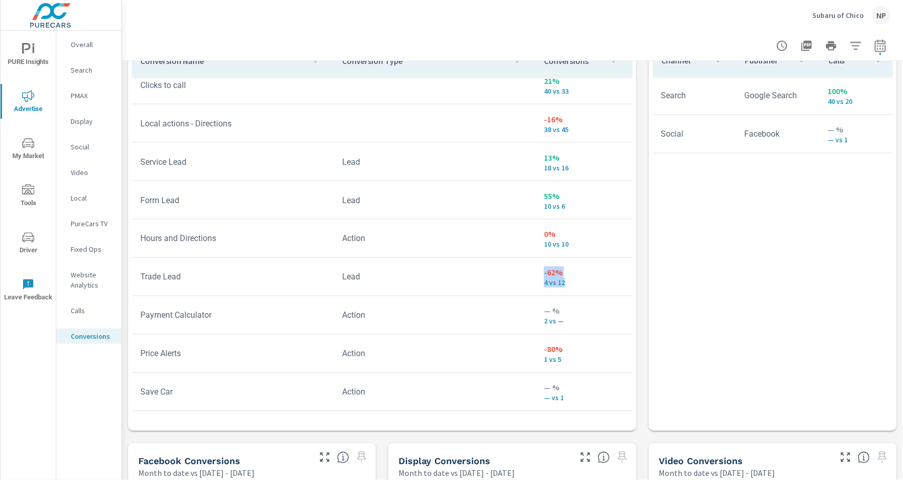
drag, startPoint x: 571, startPoint y: 282, endPoint x: 538, endPoint y: 272, distance: 34.2
click at [538, 272] on td "-62% 4 vs 12" at bounding box center [583, 277] width 96 height 37
click at [571, 285] on p "4 vs 12" at bounding box center [583, 283] width 79 height 8
drag, startPoint x: 540, startPoint y: 284, endPoint x: 578, endPoint y: 286, distance: 38.0
click at [544, 284] on p "4 vs 12" at bounding box center [583, 283] width 79 height 8
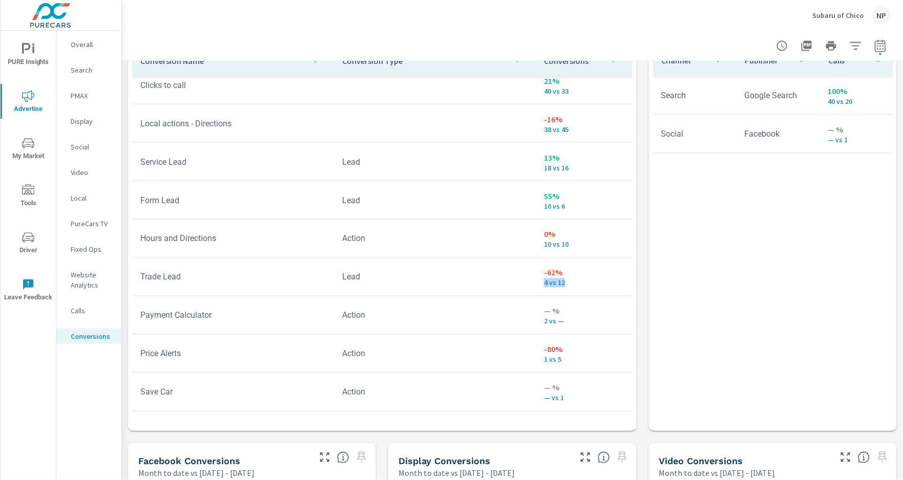
scroll to position [611, 0]
click at [601, 284] on p "4 vs 12" at bounding box center [583, 282] width 79 height 8
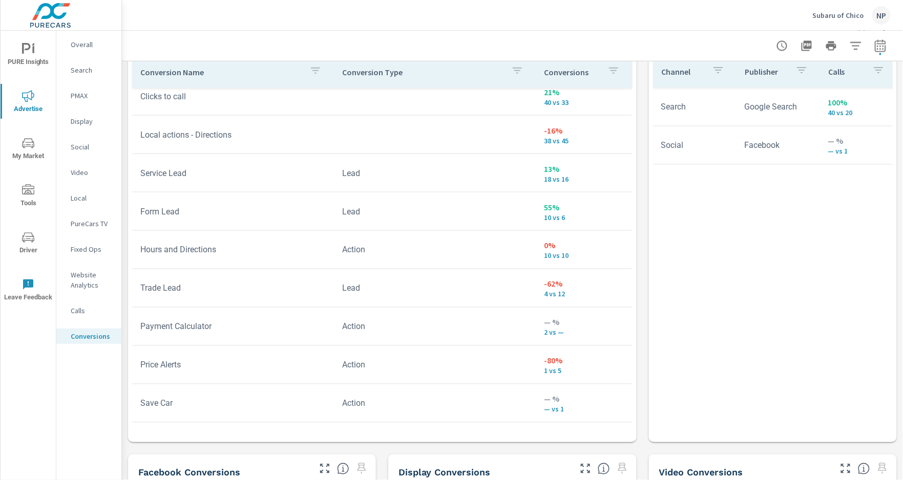
scroll to position [597, 0]
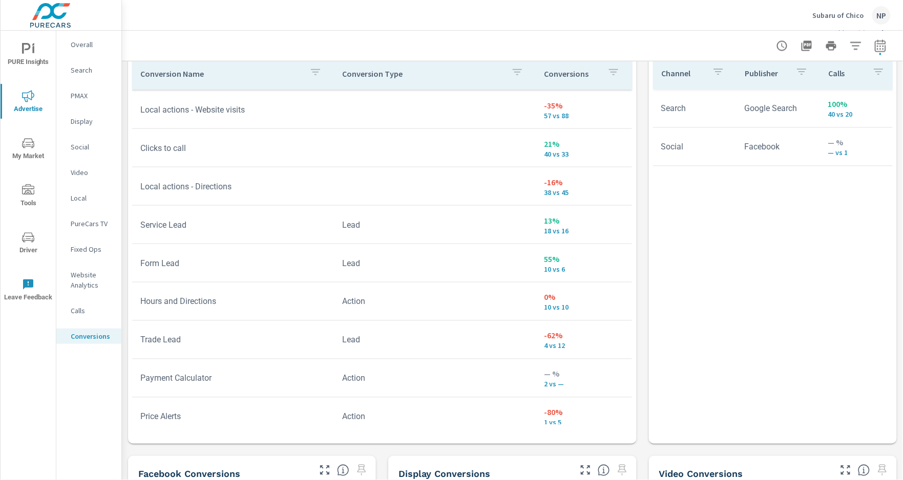
scroll to position [385, 0]
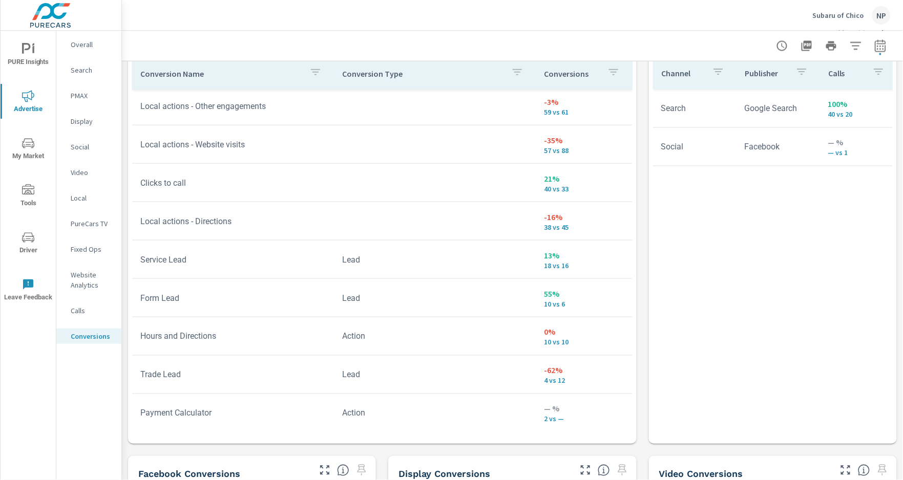
scroll to position [347, 0]
